Goal: Information Seeking & Learning: Check status

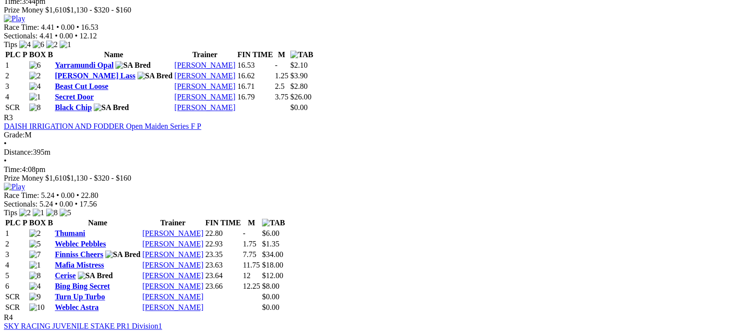
scroll to position [721, 0]
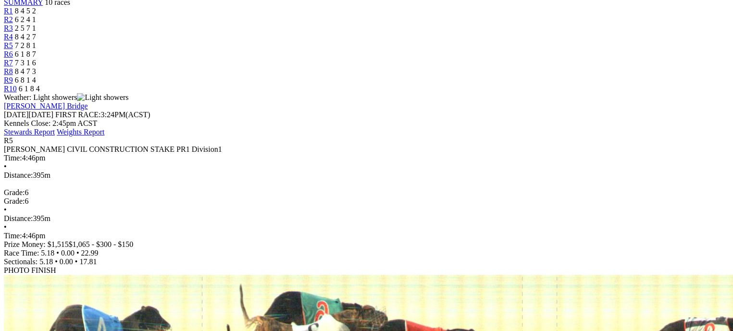
scroll to position [336, 0]
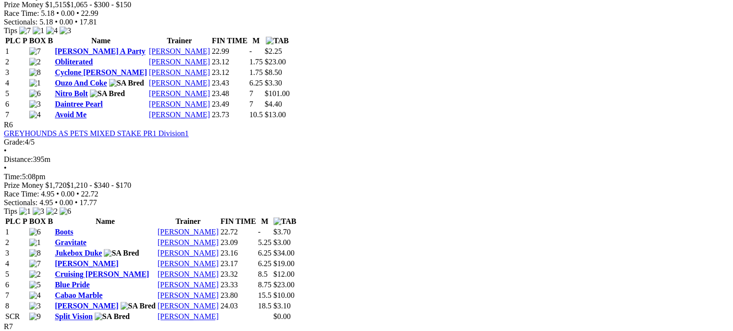
scroll to position [1249, 0]
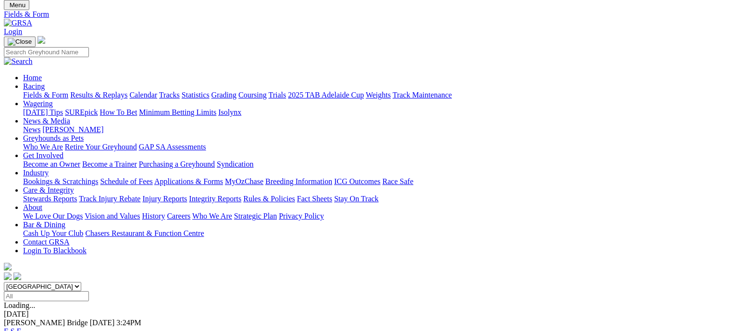
scroll to position [48, 0]
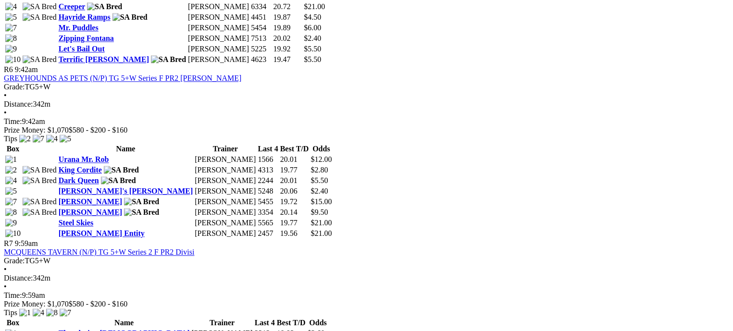
scroll to position [1297, 0]
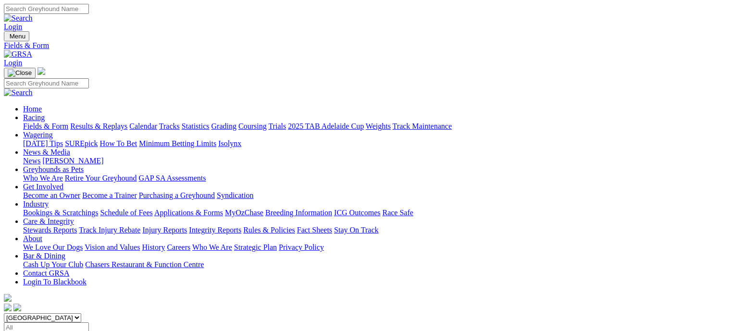
scroll to position [23, 0]
